Goal: Find contact information: Find contact information

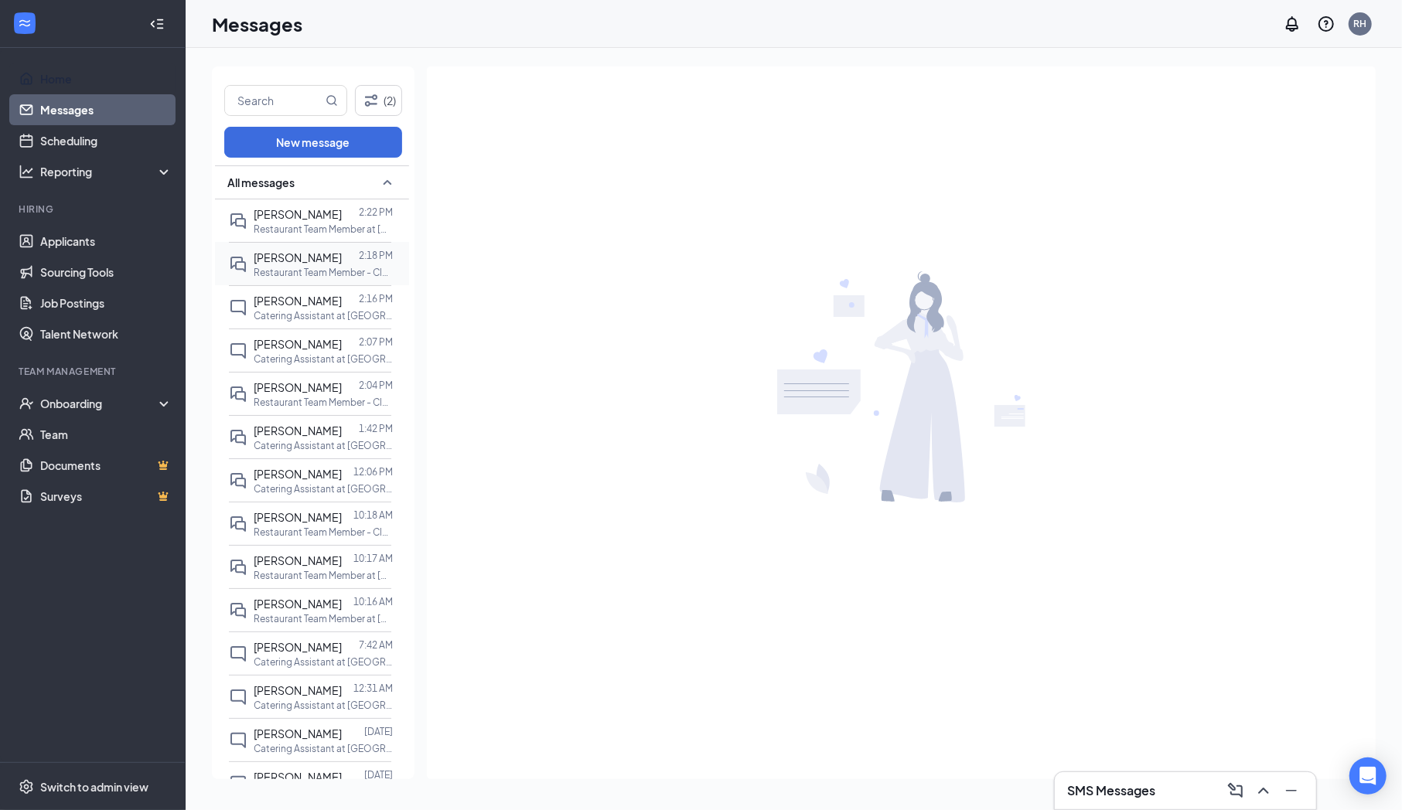
click at [286, 257] on span "[PERSON_NAME]" at bounding box center [298, 258] width 88 height 14
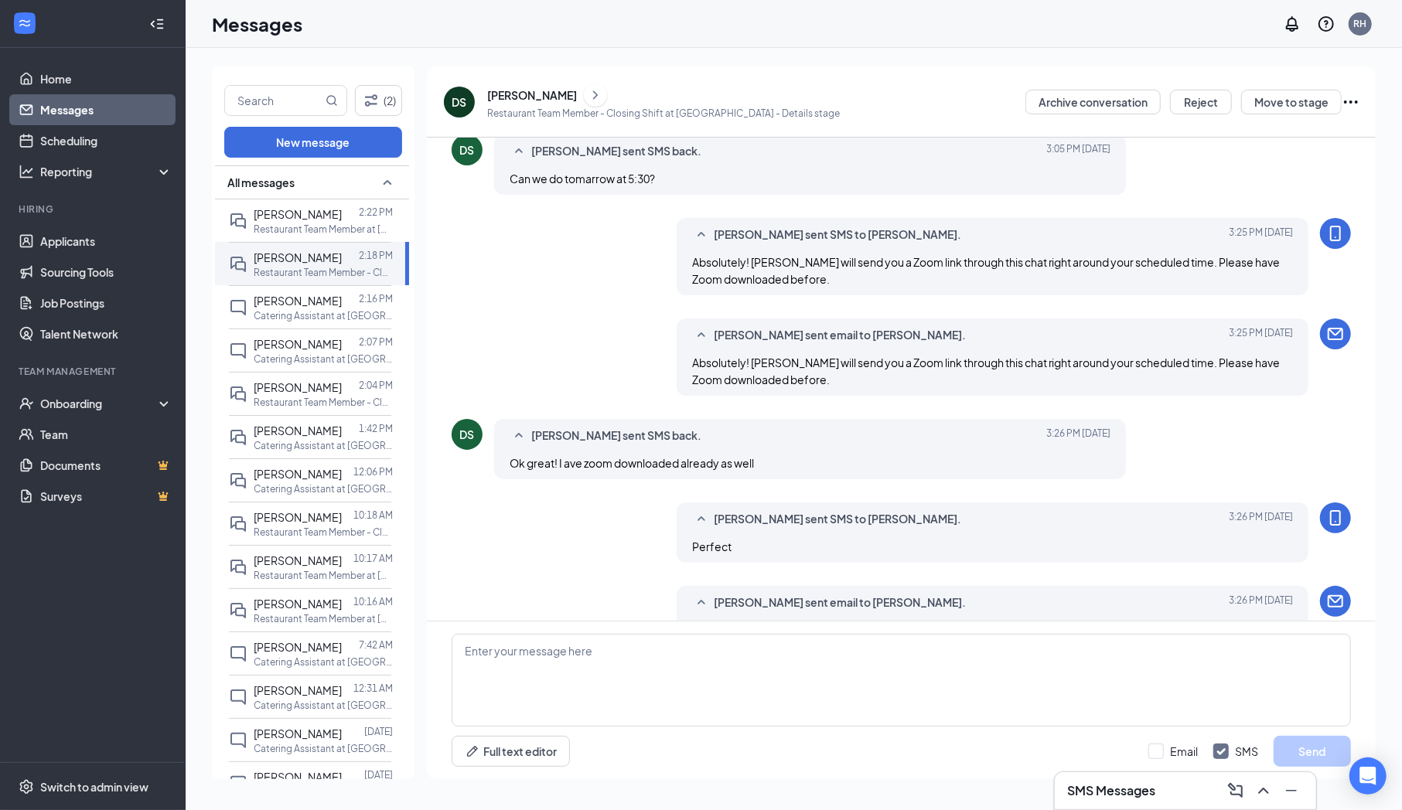
scroll to position [469, 0]
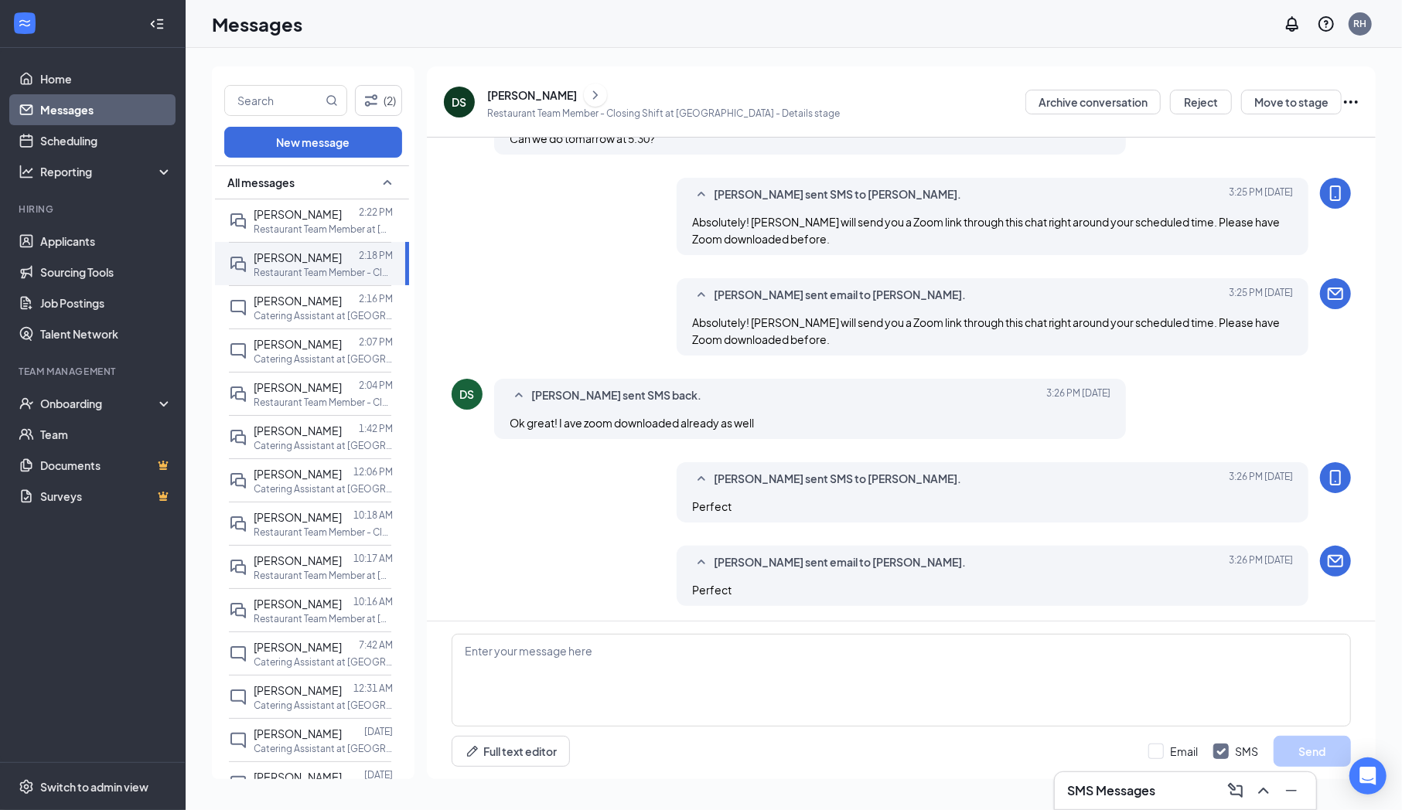
click at [588, 96] on icon "ChevronRight" at bounding box center [595, 95] width 15 height 19
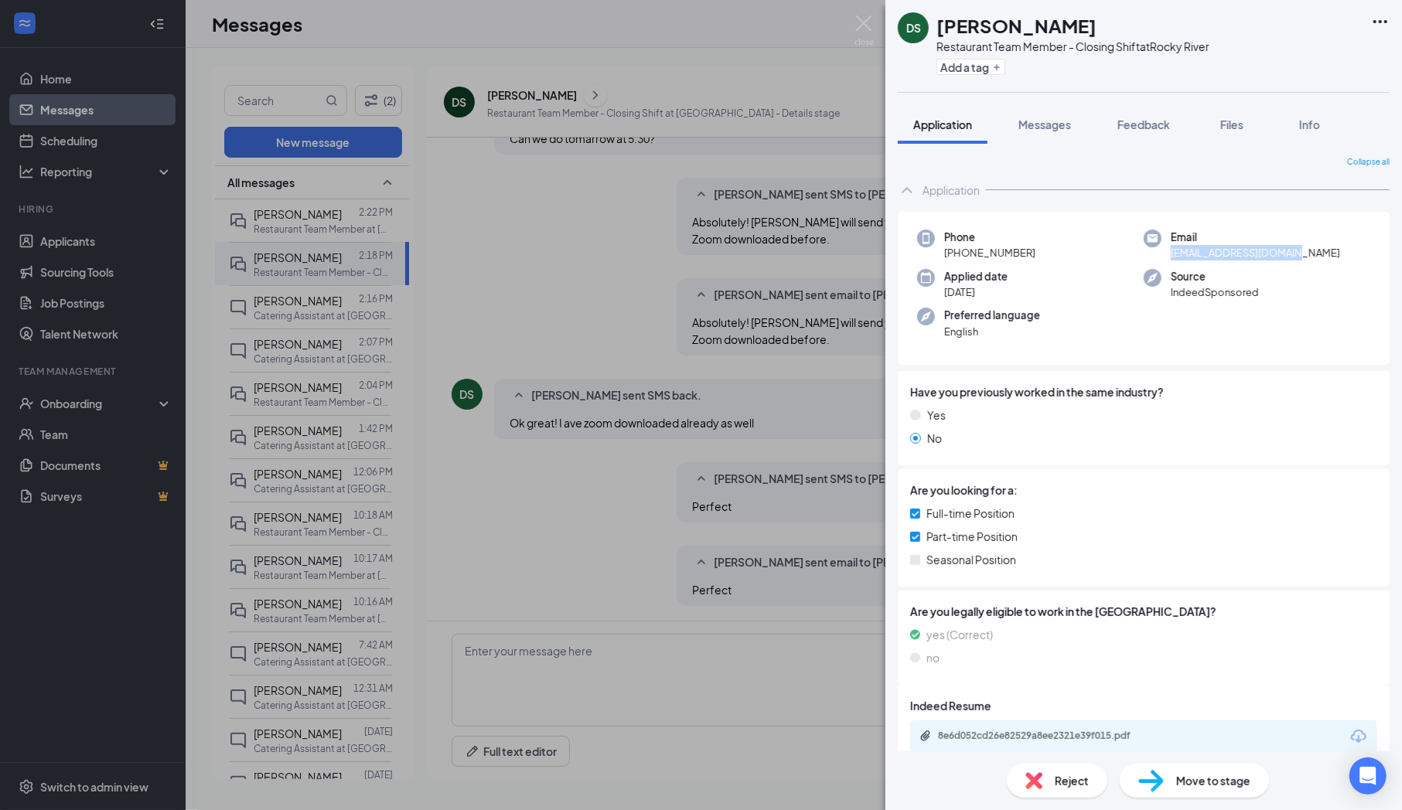
drag, startPoint x: 1312, startPoint y: 255, endPoint x: 1163, endPoint y: 259, distance: 148.5
click at [1163, 259] on div "Email [EMAIL_ADDRESS][DOMAIN_NAME]" at bounding box center [1257, 246] width 227 height 32
drag, startPoint x: 1163, startPoint y: 259, endPoint x: 1171, endPoint y: 253, distance: 9.9
copy span "[EMAIL_ADDRESS][DOMAIN_NAME]"
click at [858, 27] on img at bounding box center [864, 30] width 19 height 30
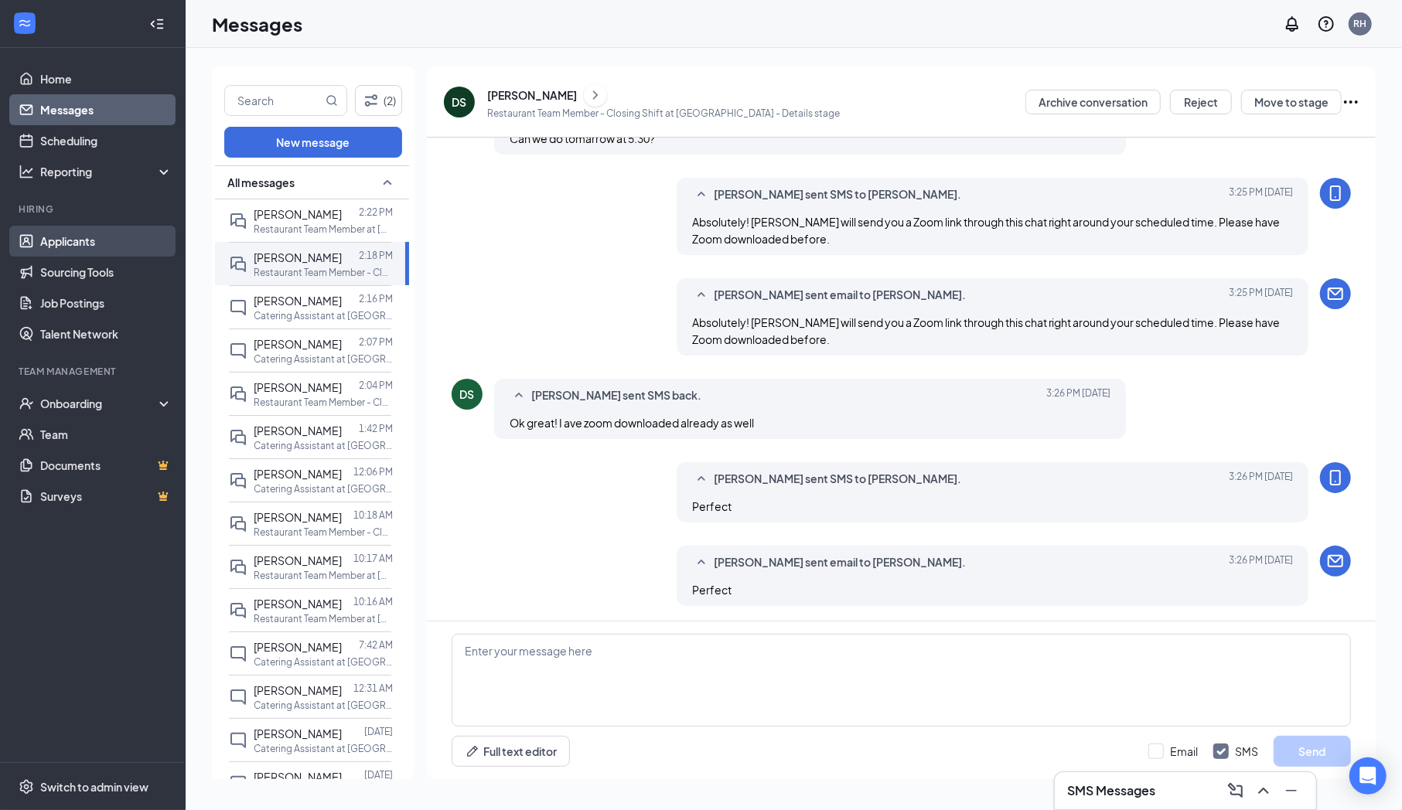
click at [87, 247] on link "Applicants" at bounding box center [106, 241] width 132 height 31
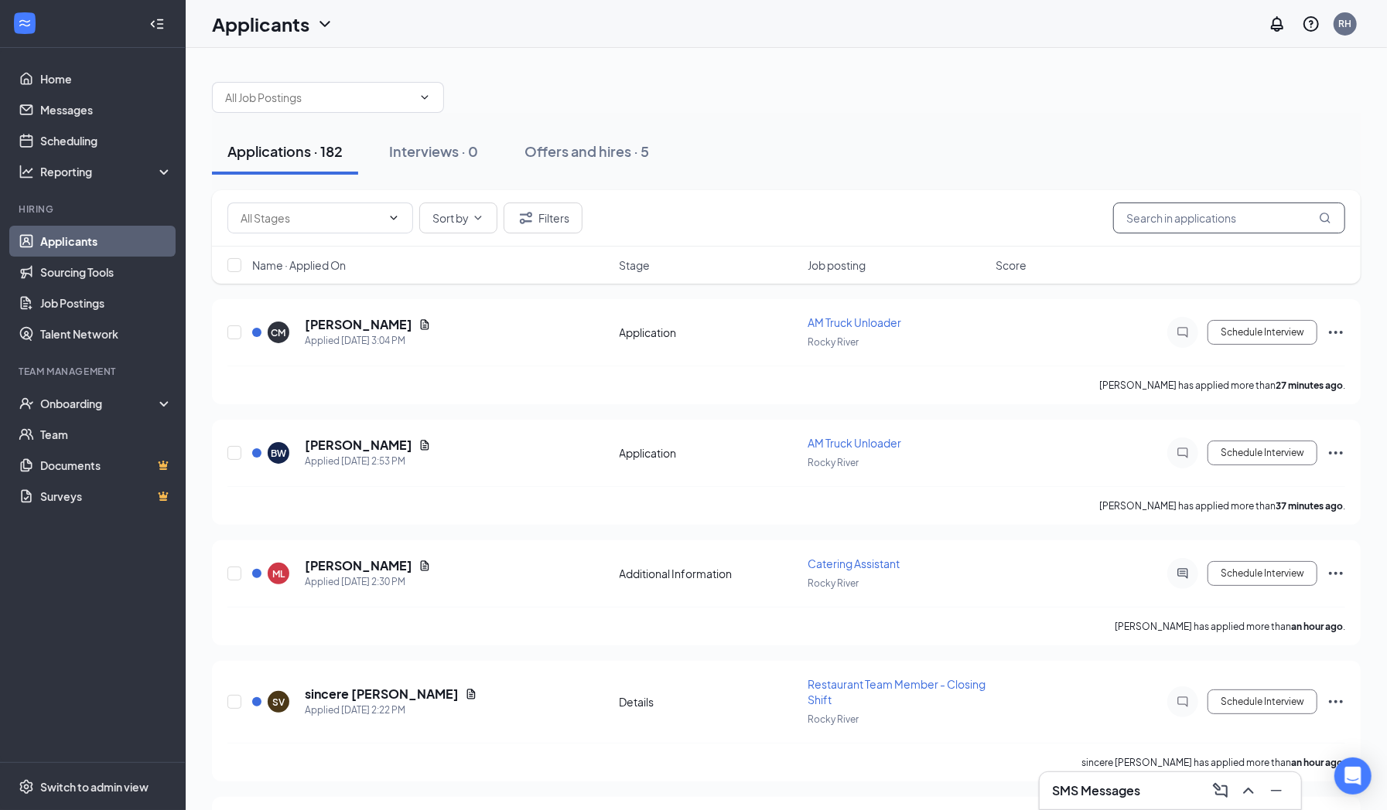
click at [1211, 213] on input "text" at bounding box center [1229, 218] width 232 height 31
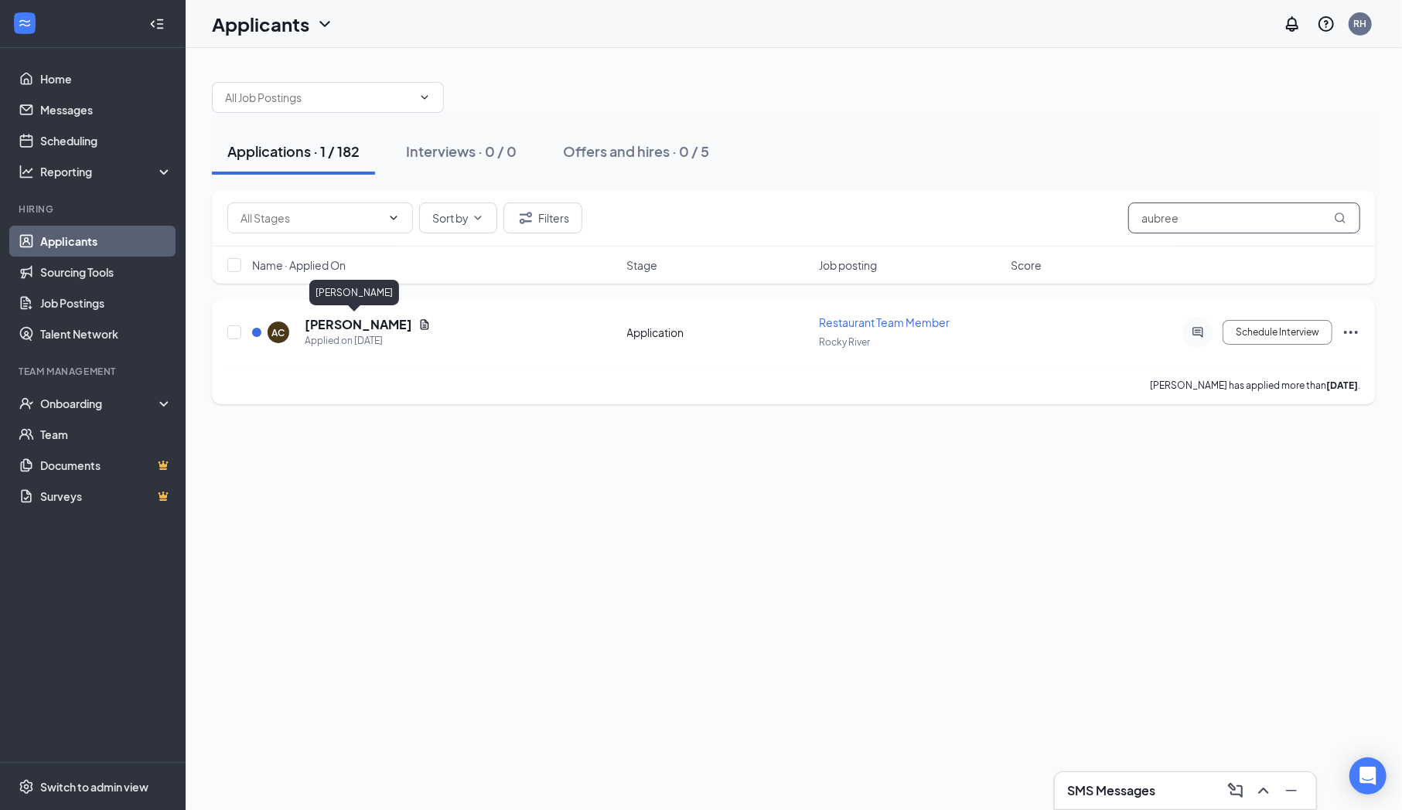
type input "aubree"
click at [346, 321] on h5 "[PERSON_NAME]" at bounding box center [358, 324] width 107 height 17
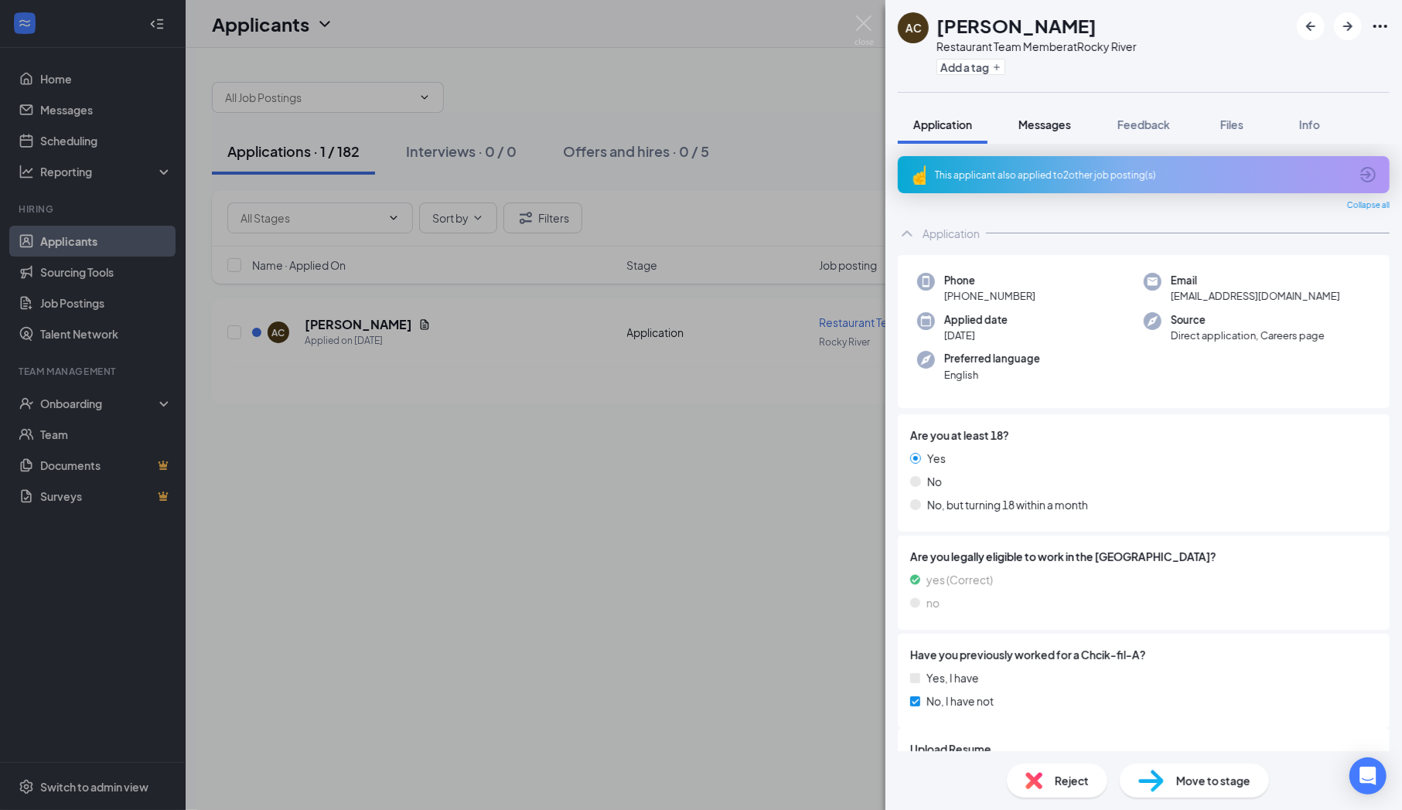
click at [1062, 119] on span "Messages" at bounding box center [1044, 125] width 53 height 14
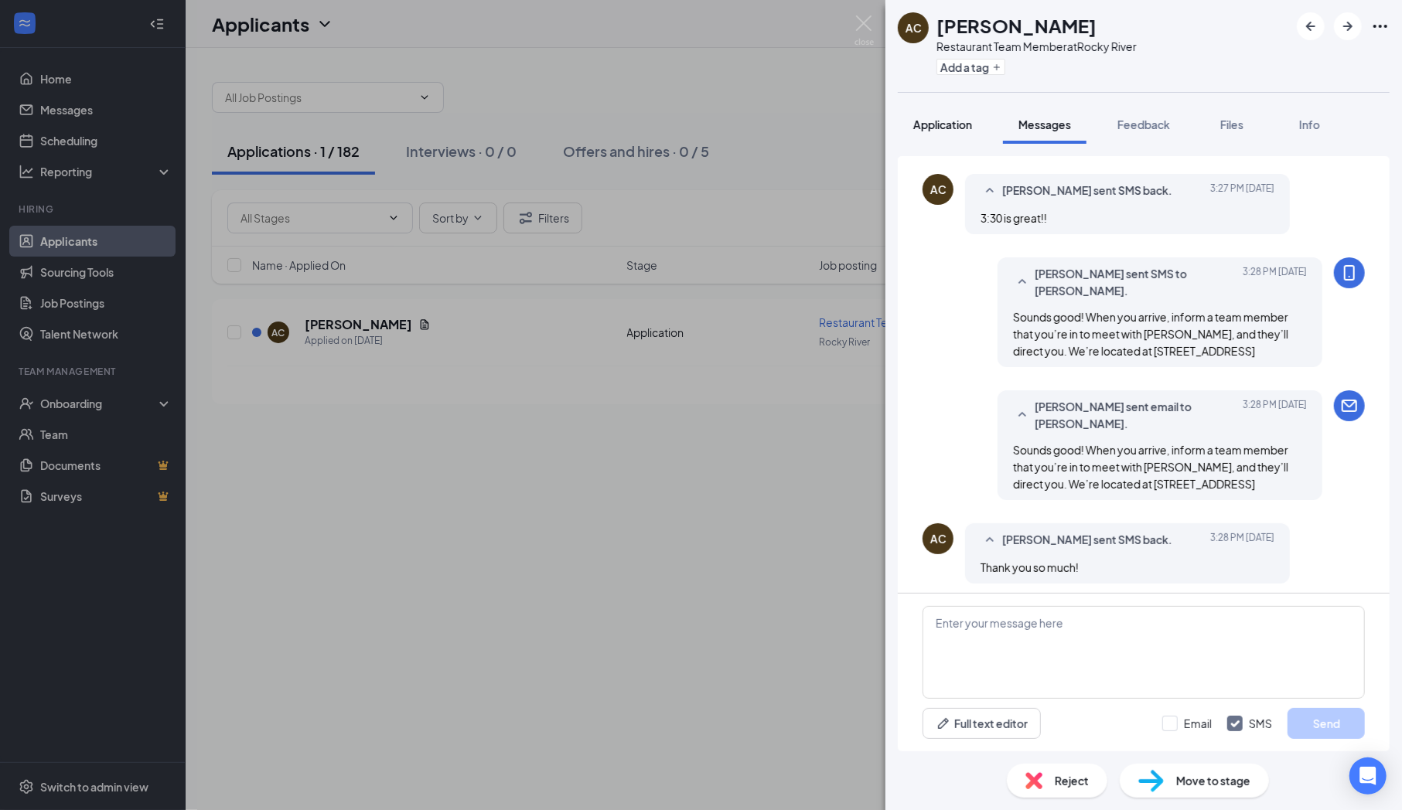
click at [972, 122] on span "Application" at bounding box center [942, 125] width 59 height 14
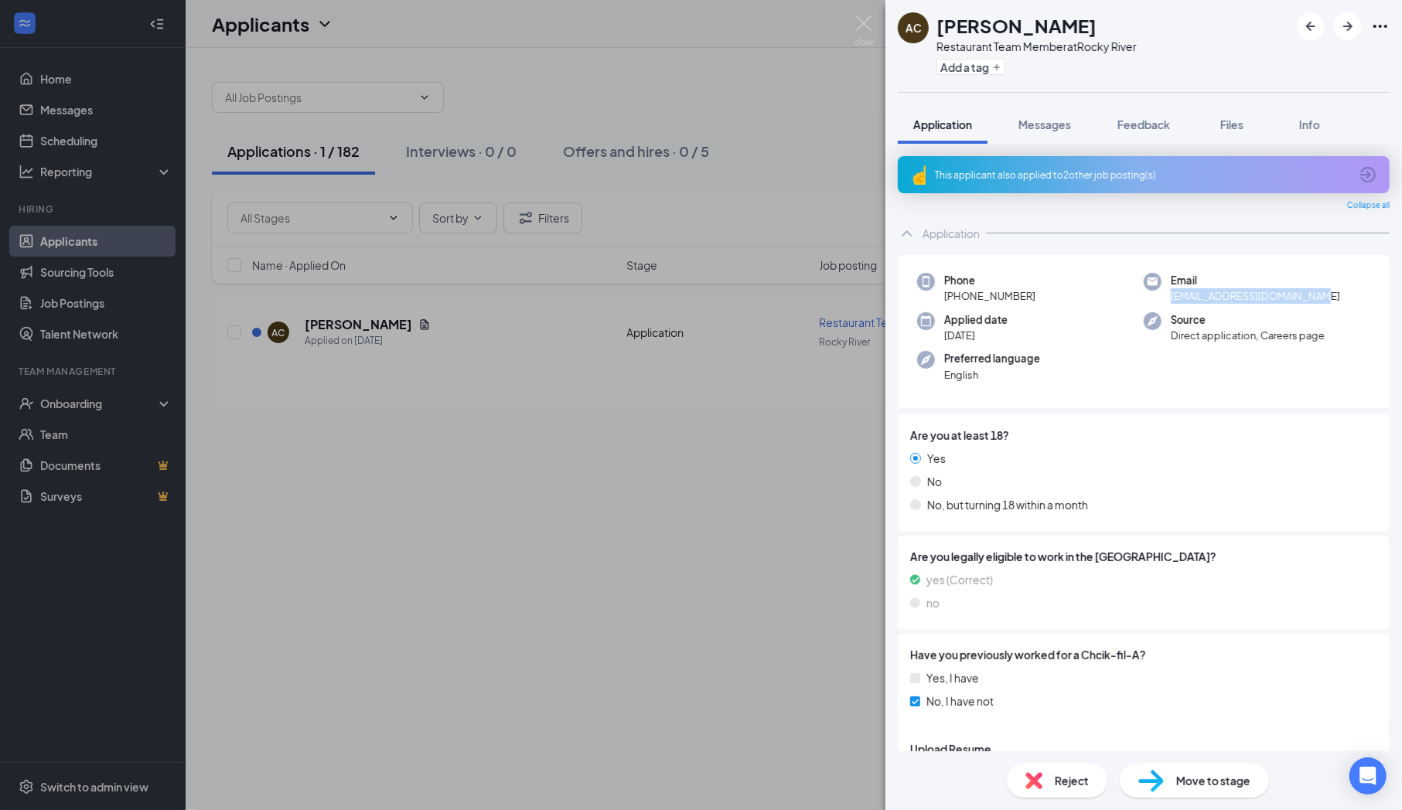
drag, startPoint x: 1319, startPoint y: 297, endPoint x: 1165, endPoint y: 303, distance: 154.8
click at [1165, 303] on div "Email [EMAIL_ADDRESS][DOMAIN_NAME]" at bounding box center [1257, 289] width 227 height 32
drag, startPoint x: 1165, startPoint y: 303, endPoint x: 1182, endPoint y: 296, distance: 18.4
copy span "[EMAIL_ADDRESS][DOMAIN_NAME]"
click at [866, 29] on img at bounding box center [864, 30] width 19 height 30
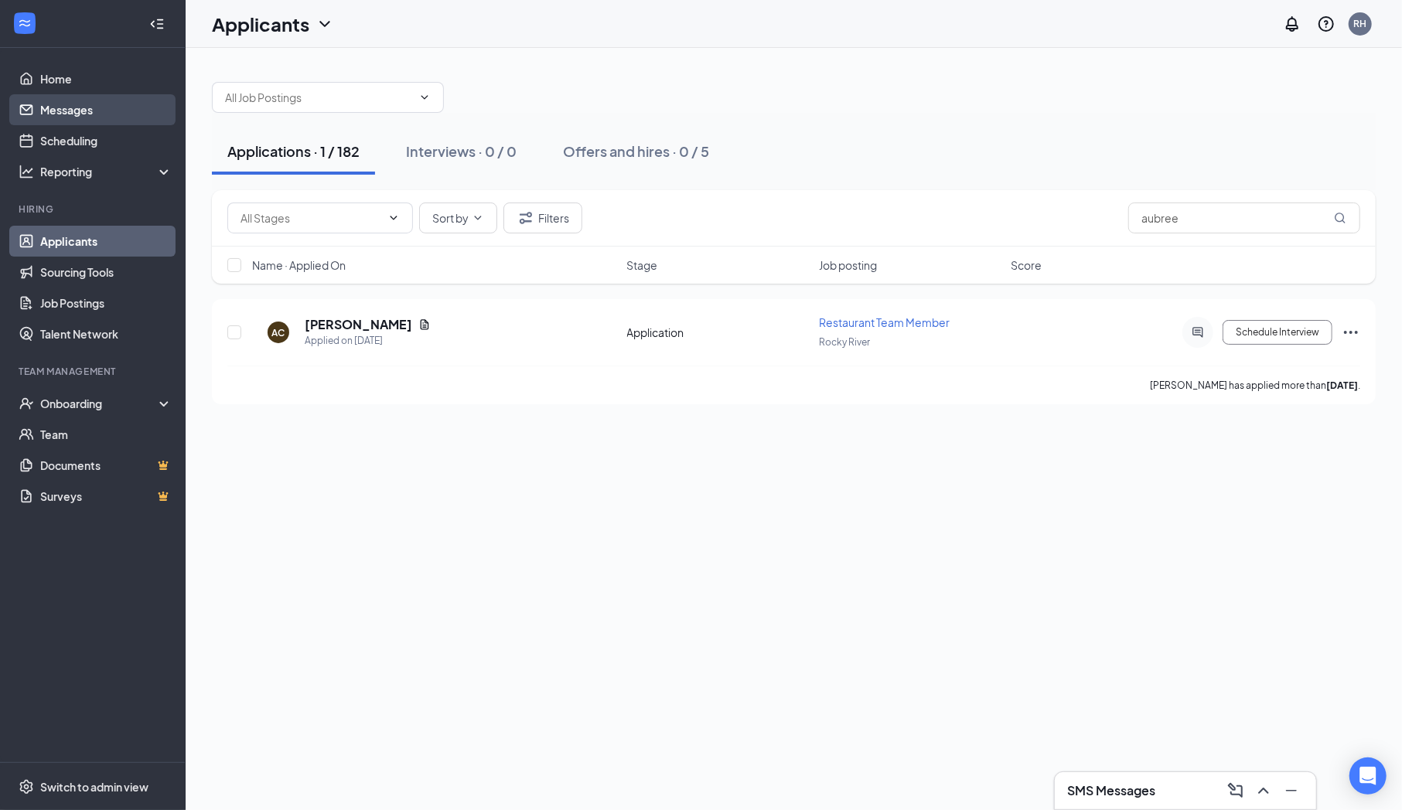
click at [60, 121] on link "Messages" at bounding box center [106, 109] width 132 height 31
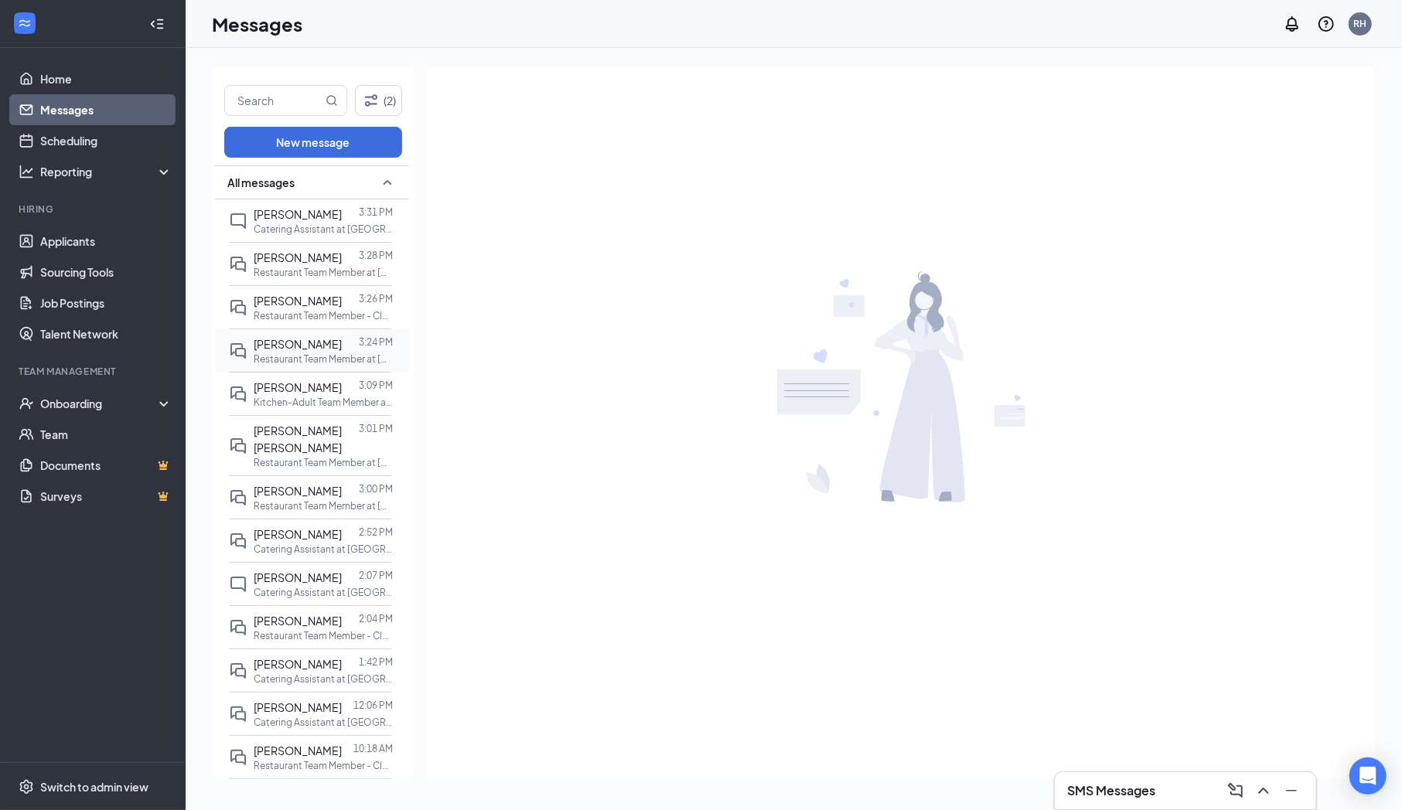
click at [285, 341] on span "[PERSON_NAME]" at bounding box center [298, 344] width 88 height 14
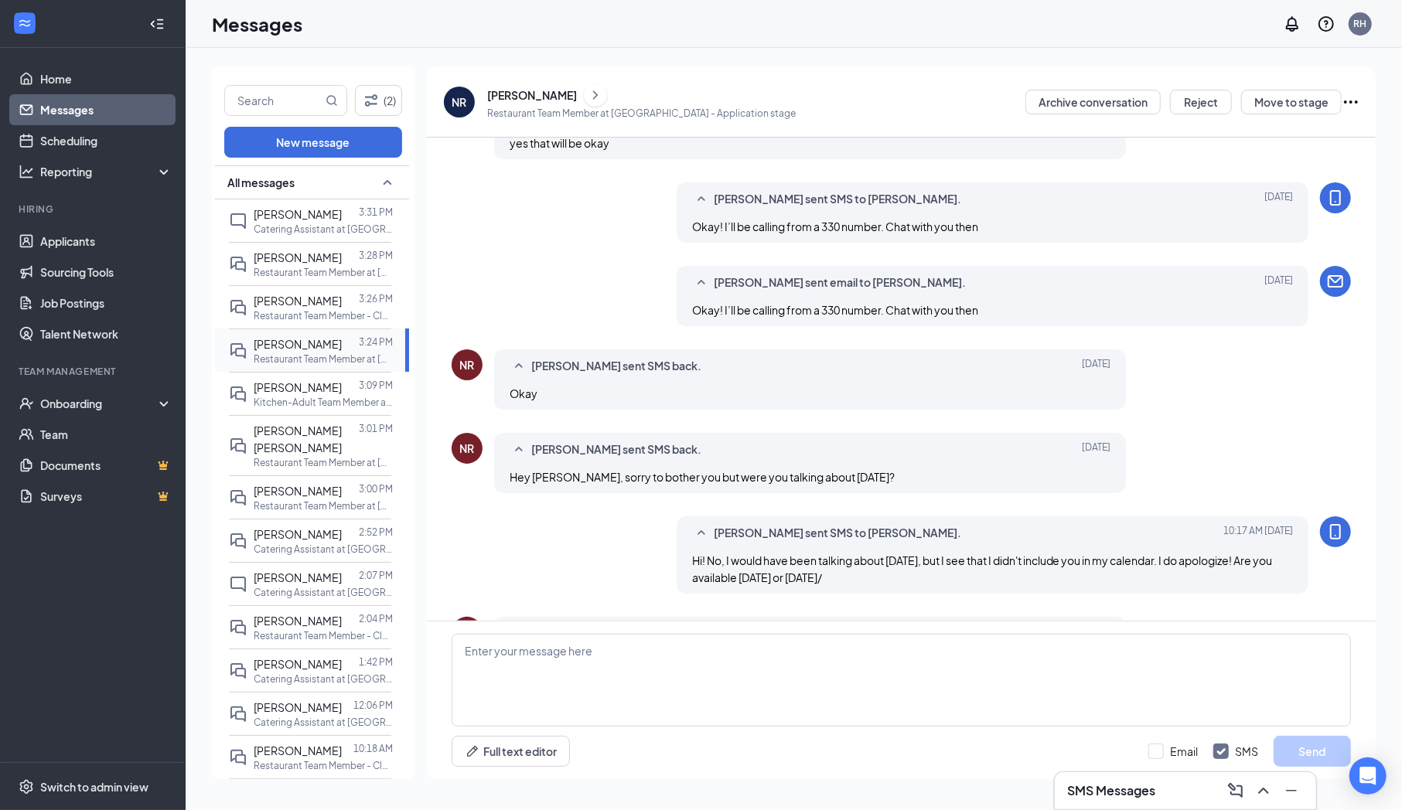
scroll to position [452, 0]
